Goal: Information Seeking & Learning: Compare options

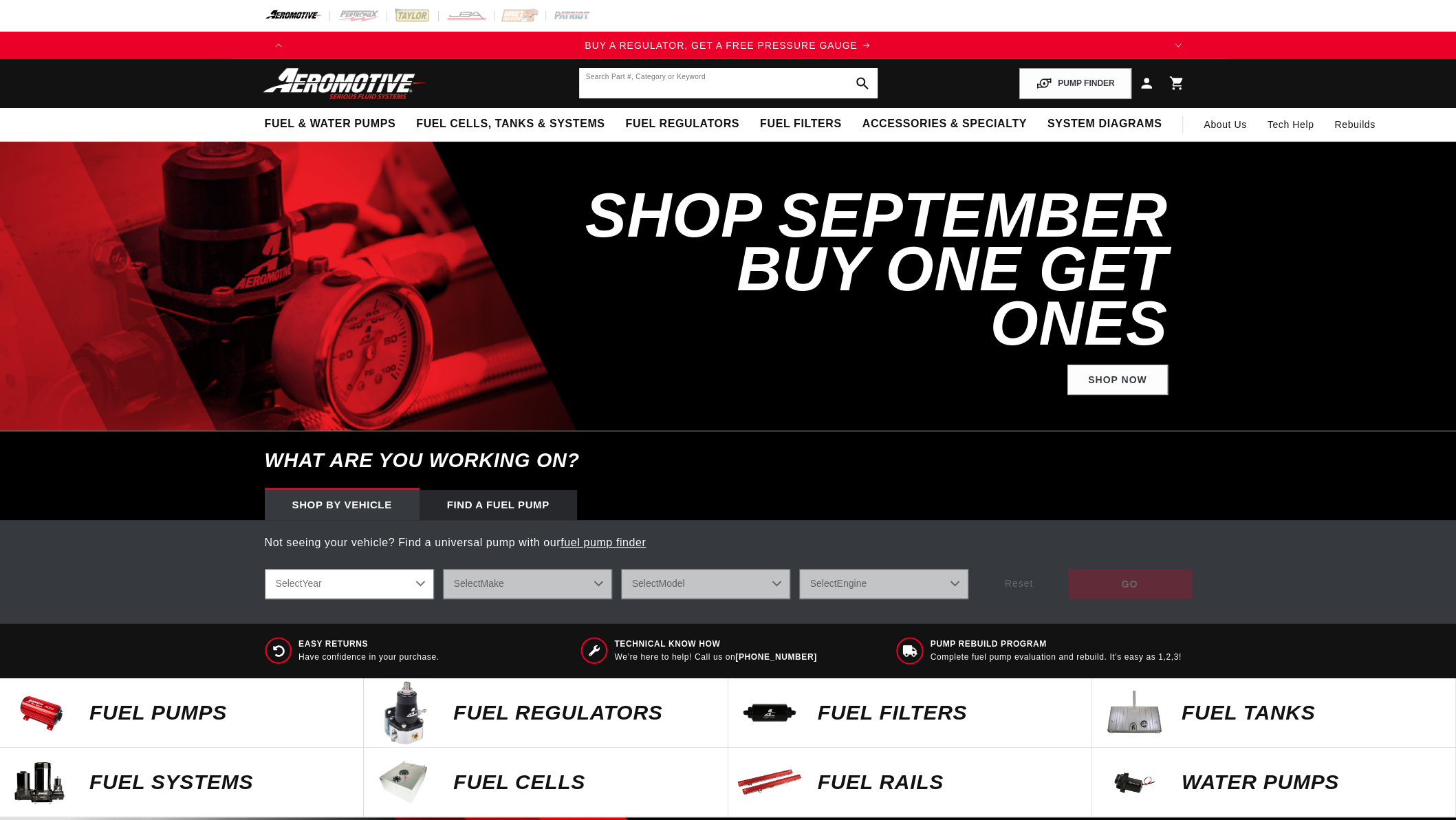
click at [614, 80] on input "text" at bounding box center [728, 82] width 298 height 30
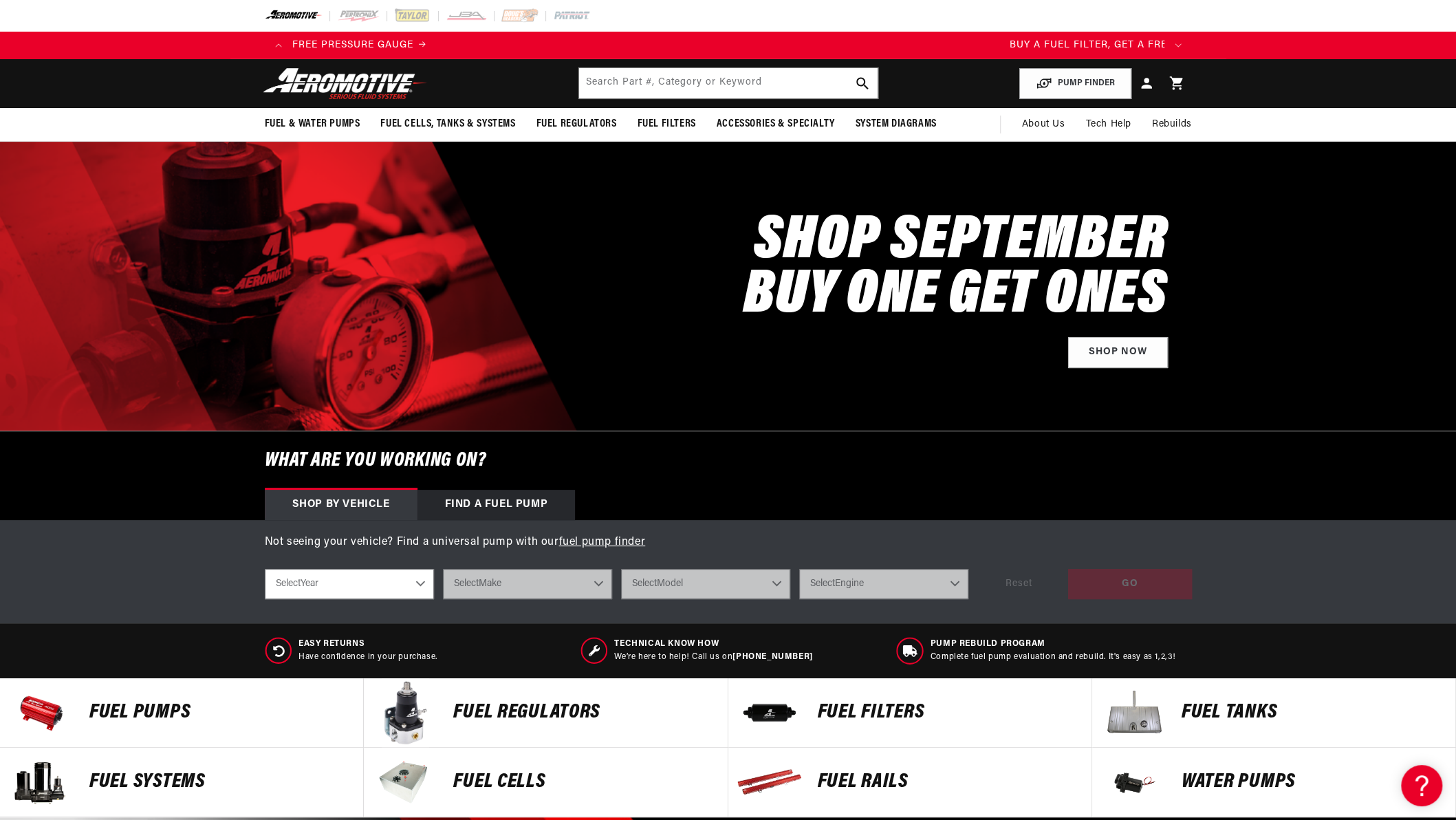
click at [500, 705] on p "FUEL REGULATORS" at bounding box center [583, 712] width 260 height 21
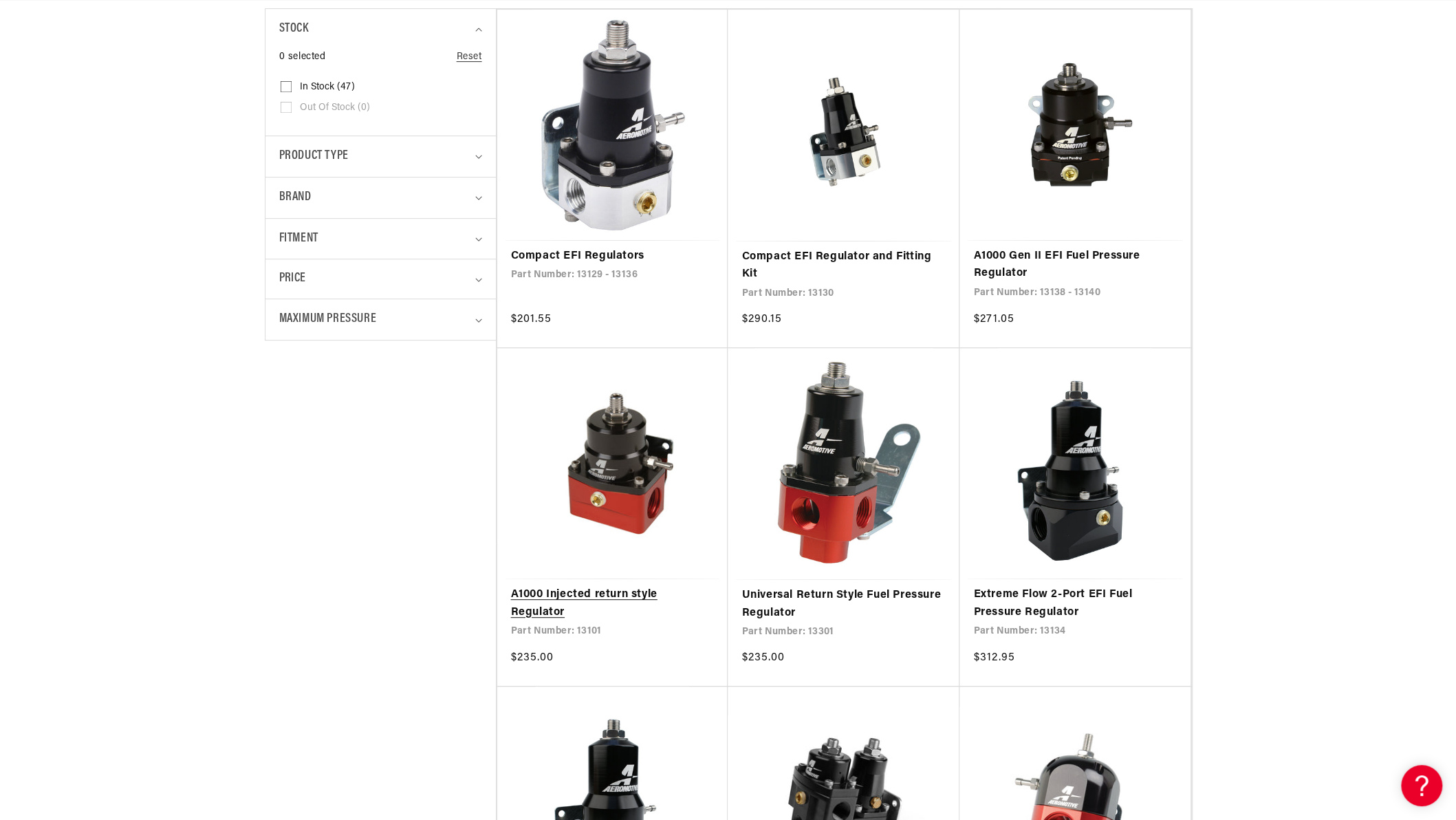
click at [576, 595] on link "A1000 Injected return style Regulator" at bounding box center [612, 603] width 203 height 35
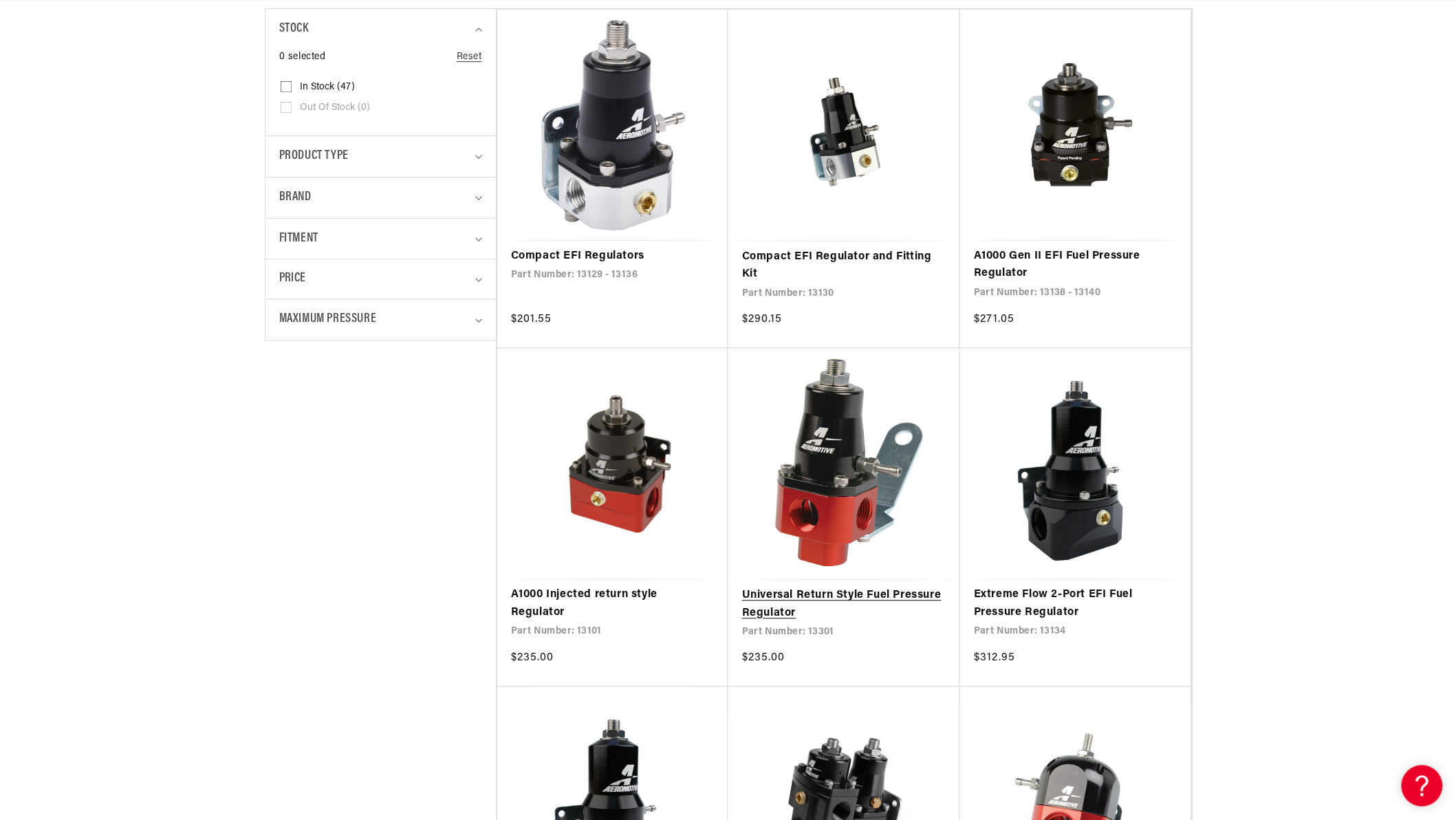
scroll to position [0, 1745]
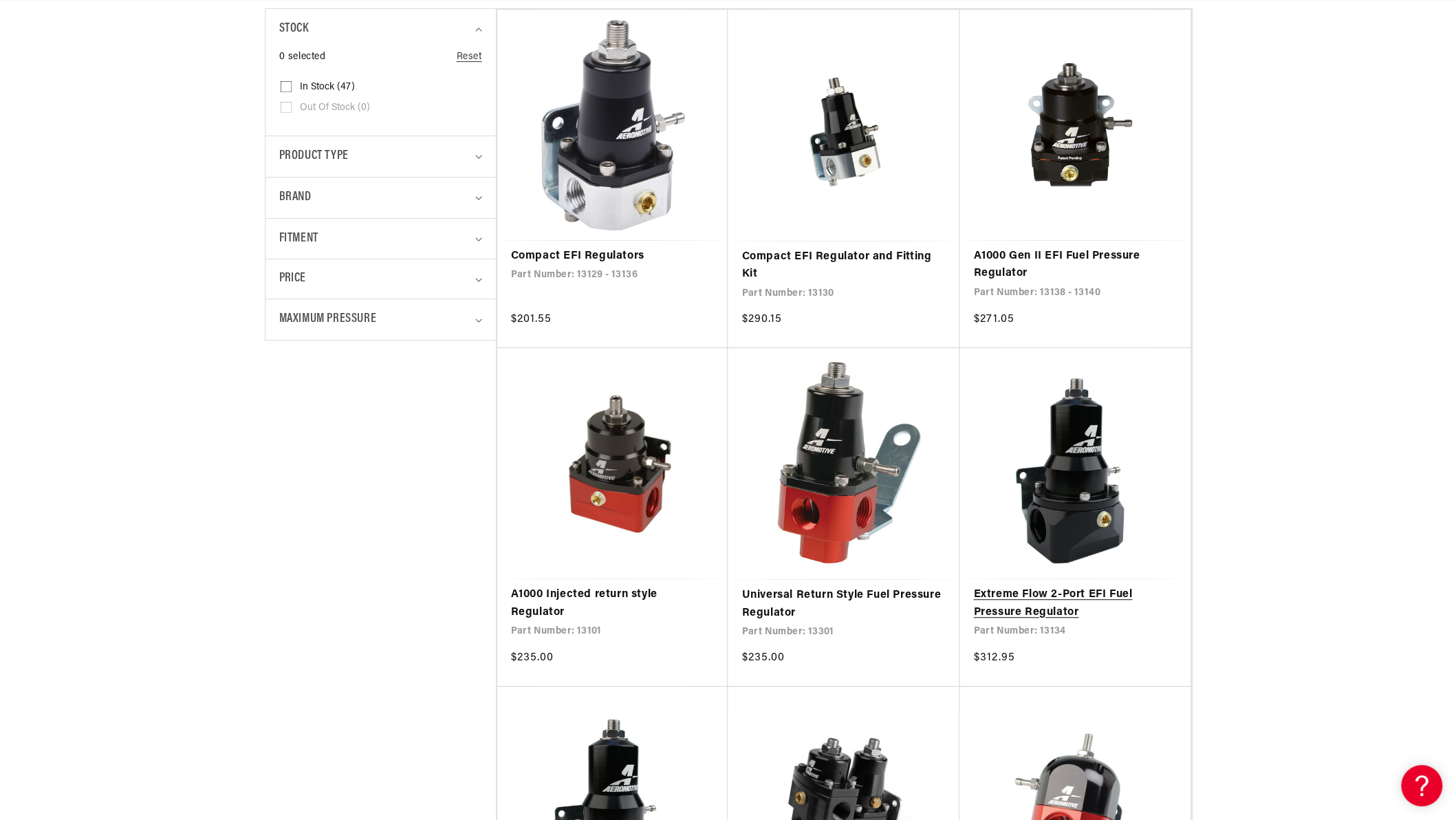
click at [1044, 599] on link "Extreme Flow 2-Port EFI Fuel Pressure Regulator" at bounding box center [1075, 603] width 203 height 35
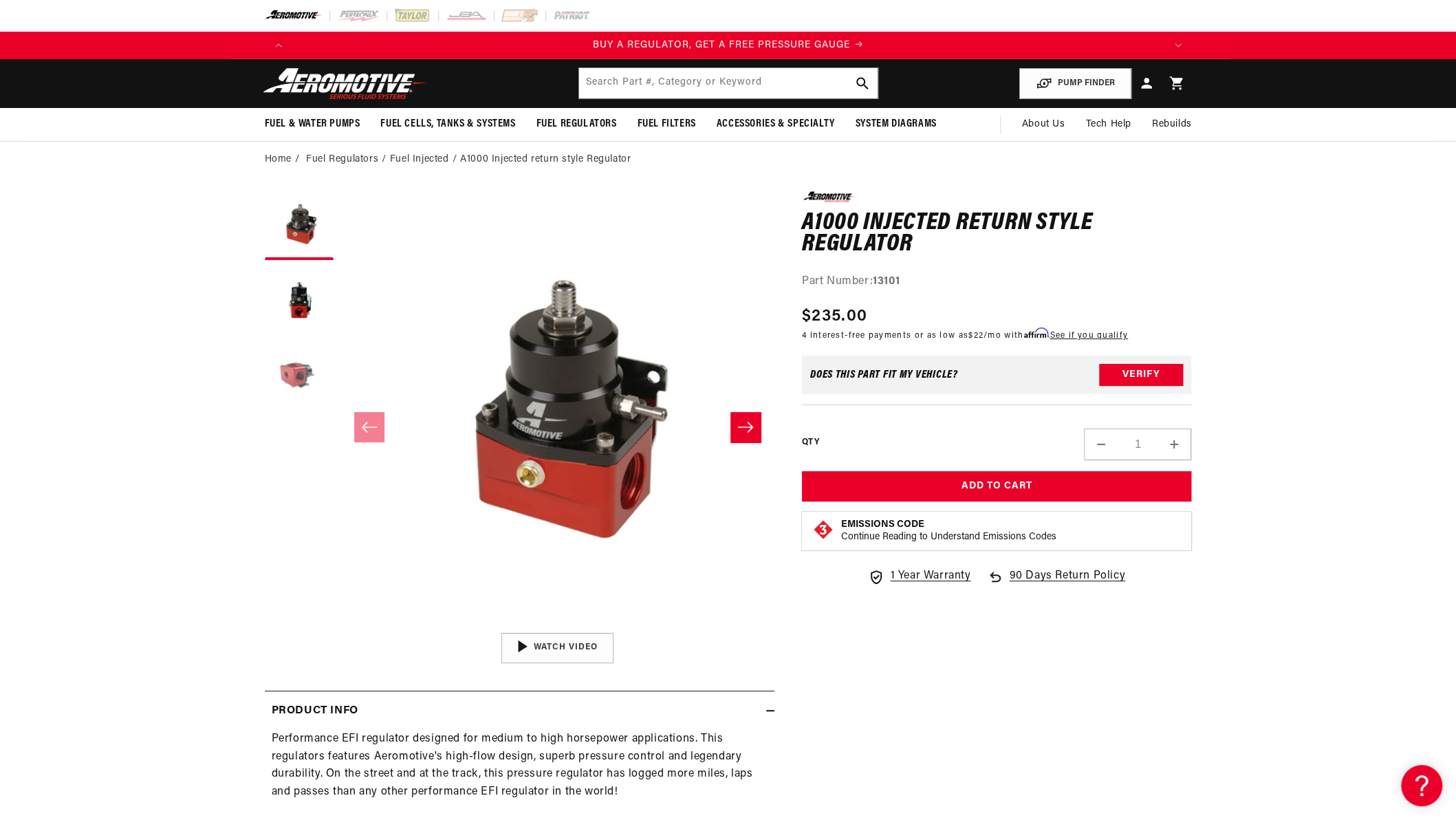
click at [284, 374] on button "Load image 3 in gallery view" at bounding box center [299, 376] width 68 height 68
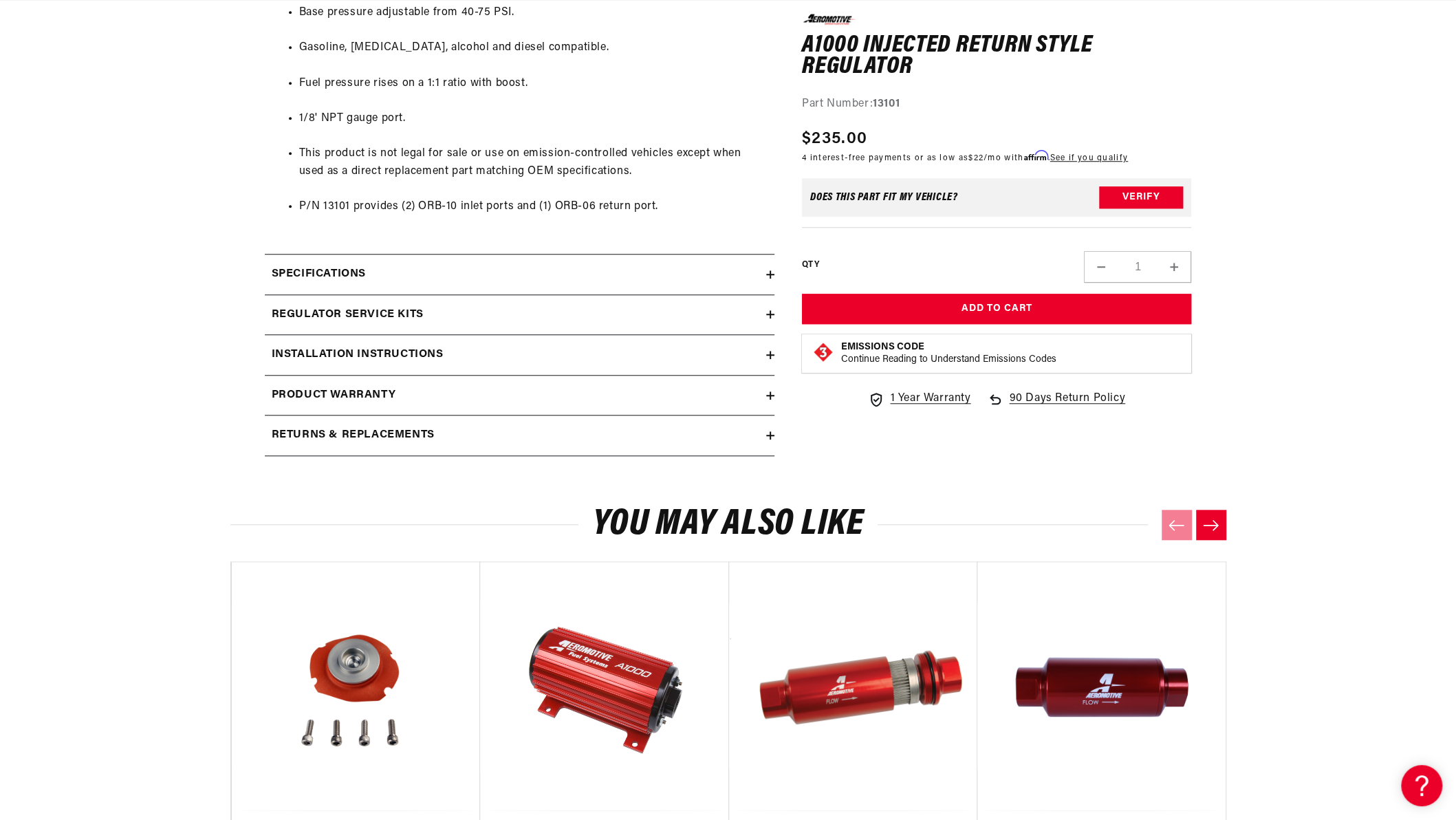
scroll to position [0, 872]
click at [771, 351] on icon at bounding box center [771, 355] width 0 height 8
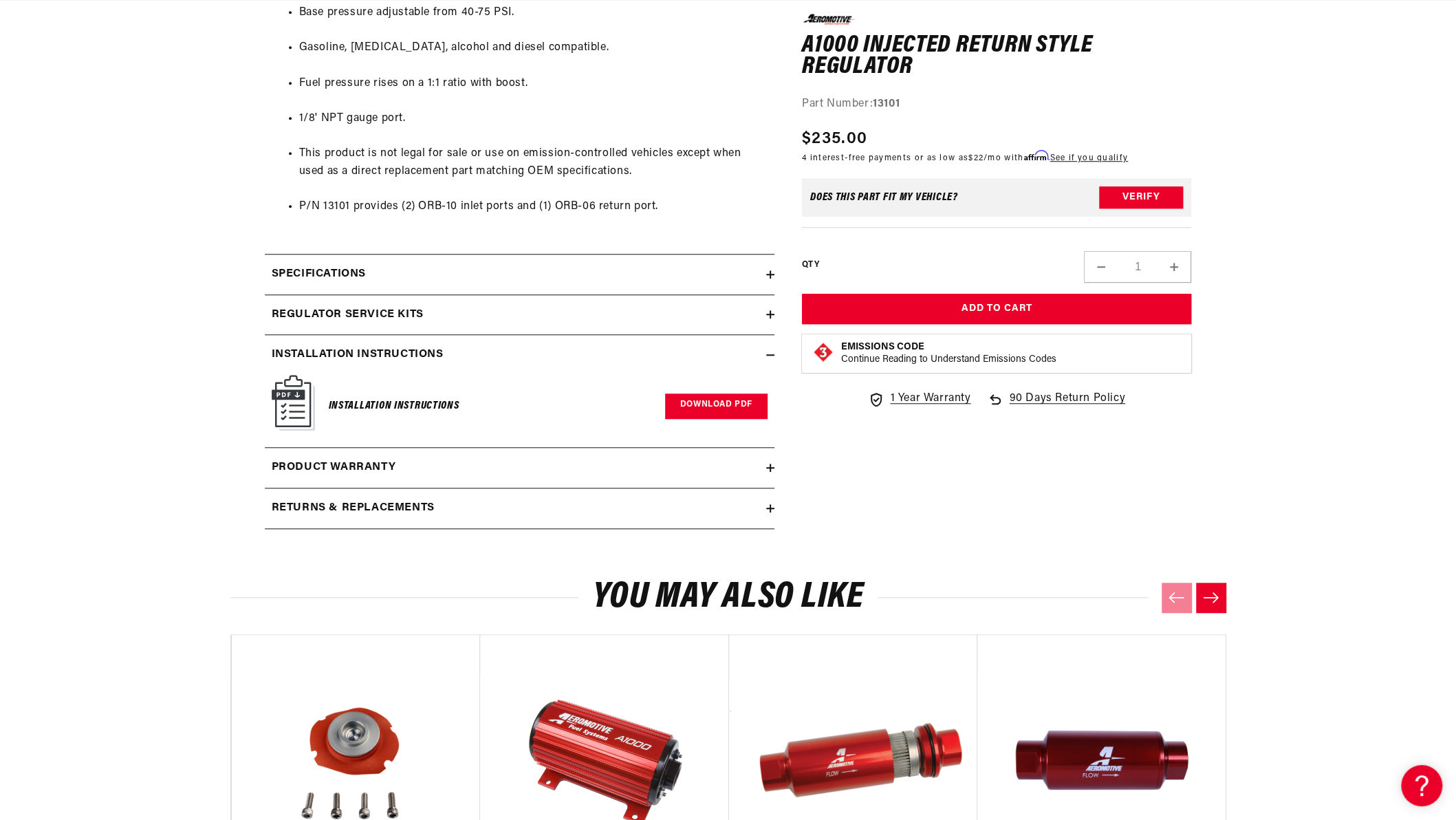
click at [705, 401] on link "Download PDF" at bounding box center [716, 406] width 103 height 25
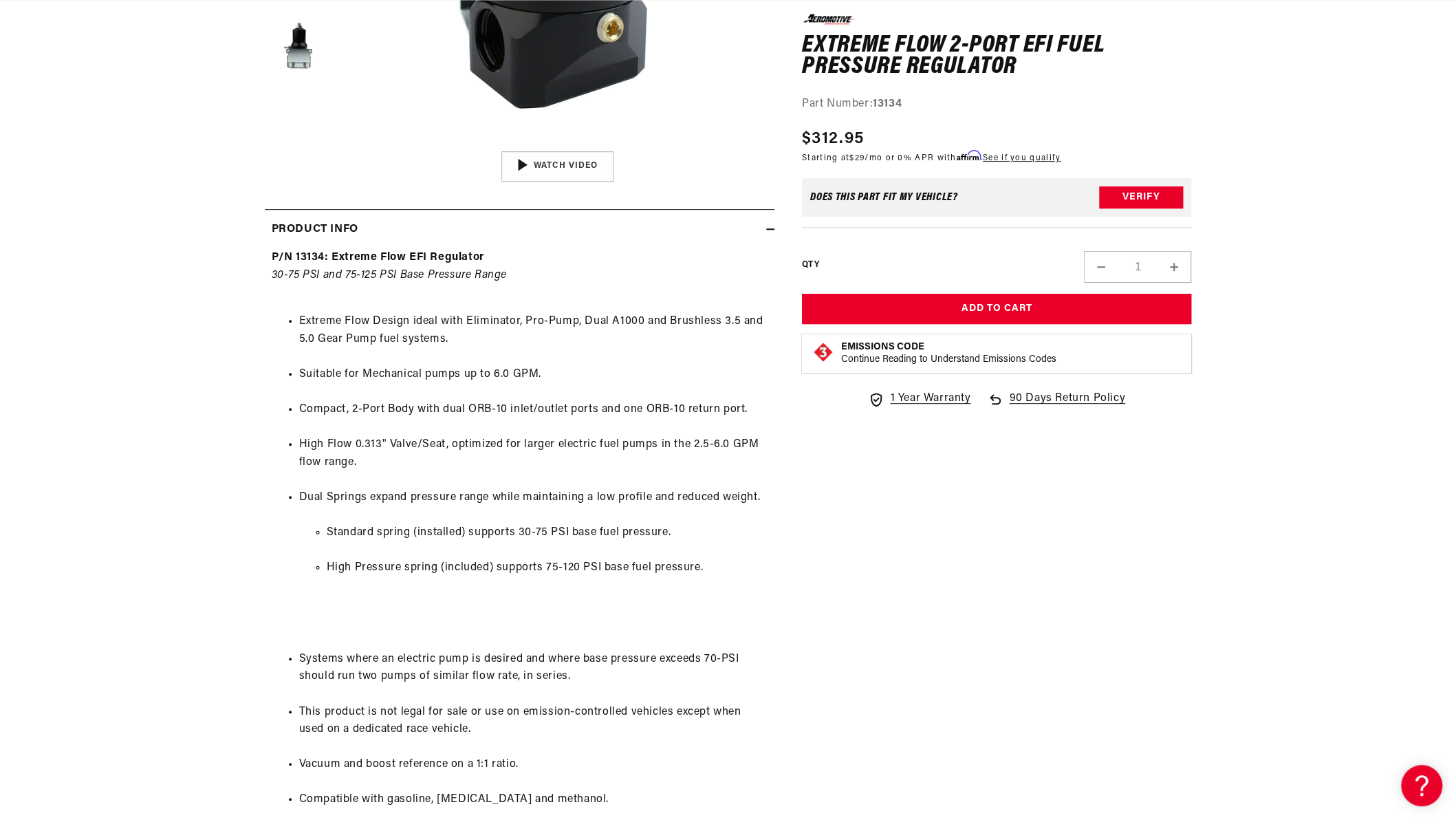
scroll to position [0, 738]
